Goal: Task Accomplishment & Management: Use online tool/utility

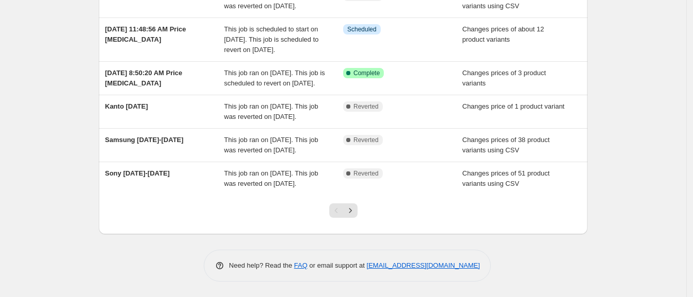
scroll to position [355, 0]
click at [355, 206] on icon "Next" at bounding box center [350, 210] width 10 height 10
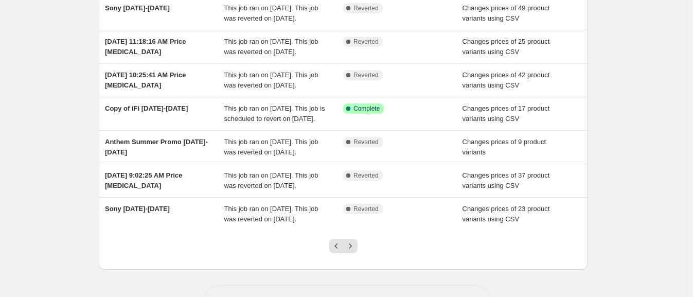
scroll to position [200, 0]
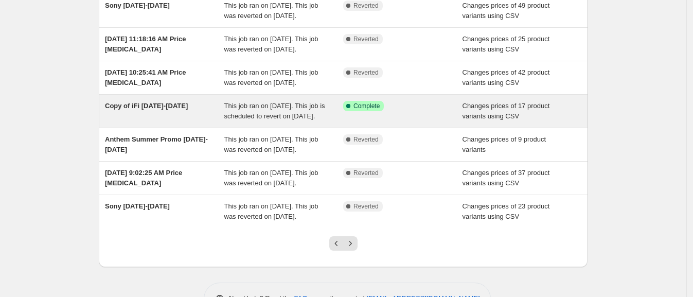
click at [166, 121] on div "Copy of iFi [DATE]-[DATE]" at bounding box center [164, 111] width 119 height 21
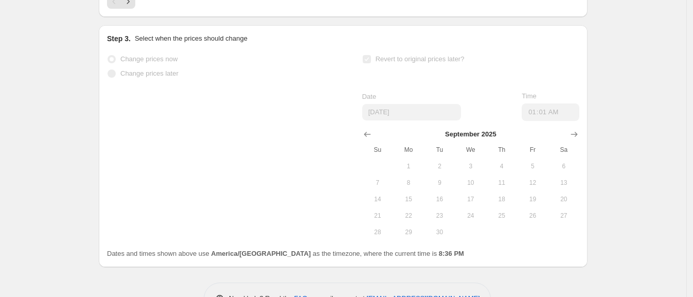
scroll to position [778, 0]
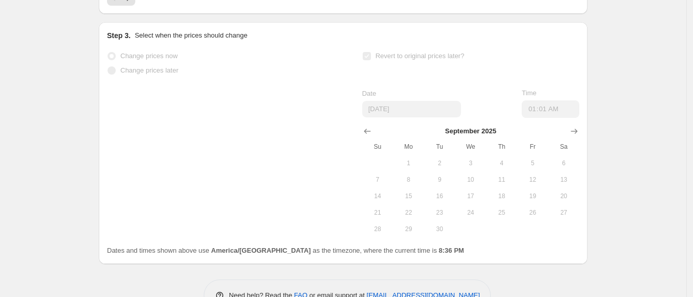
click at [412, 167] on span "1" at bounding box center [408, 163] width 23 height 8
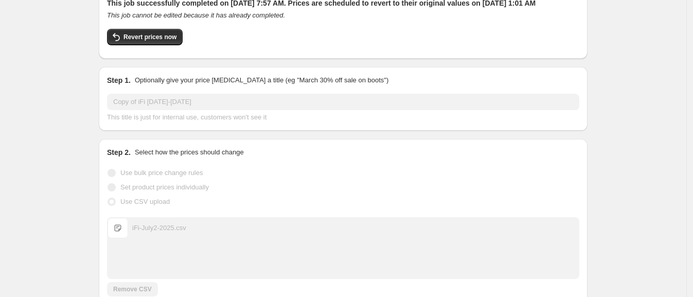
scroll to position [70, 0]
